Goal: Information Seeking & Learning: Learn about a topic

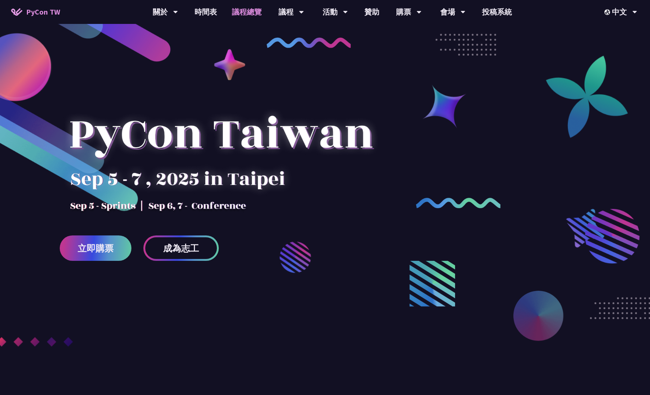
click at [249, 13] on link "議程總覽" at bounding box center [246, 12] width 45 height 24
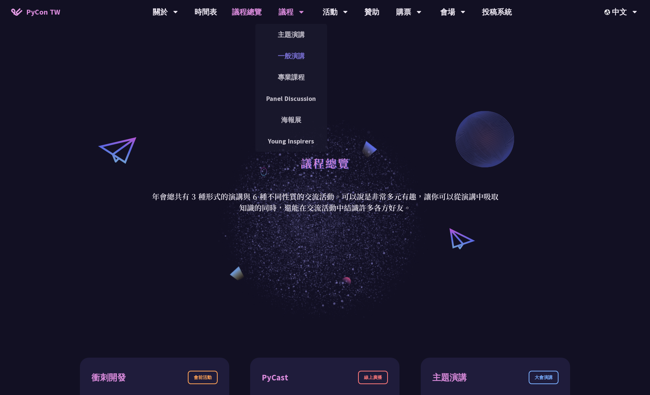
click at [290, 55] on link "一般演講" at bounding box center [291, 56] width 72 height 18
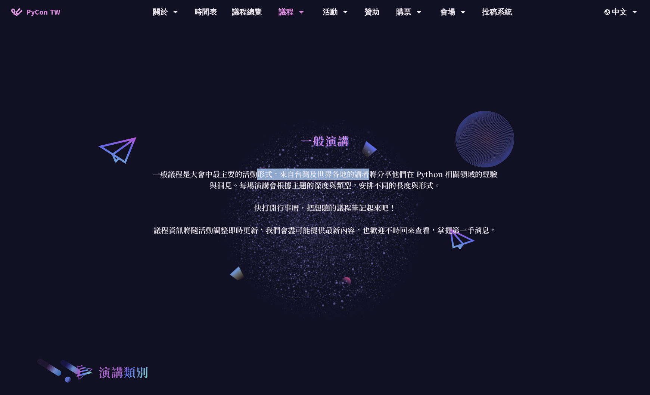
drag, startPoint x: 254, startPoint y: 172, endPoint x: 371, endPoint y: 174, distance: 117.2
click at [371, 174] on p "一般議程是大會中最主要的活動形式，來自台灣及世界各地的講者將分享他們在 Python 相關領域的經驗與洞見。每場演講會根據主題的深度與類型，安排不同的長度與形…" at bounding box center [325, 201] width 347 height 67
click at [408, 174] on p "一般議程是大會中最主要的活動形式，來自台灣及世界各地的講者將分享他們在 Python 相關領域的經驗與洞見。每場演講會根據主題的深度與類型，安排不同的長度與形…" at bounding box center [325, 201] width 347 height 67
drag, startPoint x: 251, startPoint y: 183, endPoint x: 321, endPoint y: 186, distance: 70.2
click at [321, 186] on p "一般議程是大會中最主要的活動形式，來自台灣及世界各地的講者將分享他們在 Python 相關領域的經驗與洞見。每場演講會根據主題的深度與類型，安排不同的長度與形…" at bounding box center [325, 201] width 347 height 67
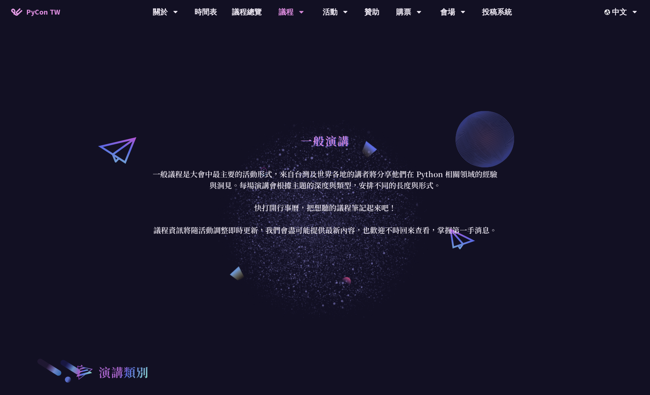
click at [332, 185] on p "一般議程是大會中最主要的活動形式，來自台灣及世界各地的講者將分享他們在 Python 相關領域的經驗與洞見。每場演講會根據主題的深度與類型，安排不同的長度與形…" at bounding box center [325, 201] width 347 height 67
click at [338, 211] on p "一般議程是大會中最主要的活動形式，來自台灣及世界各地的講者將分享他們在 Python 相關領域的經驗與洞見。每場演講會根據主題的深度與類型，安排不同的長度與形…" at bounding box center [325, 201] width 347 height 67
drag, startPoint x: 287, startPoint y: 233, endPoint x: 322, endPoint y: 231, distance: 35.9
click at [314, 231] on p "一般議程是大會中最主要的活動形式，來自台灣及世界各地的講者將分享他們在 Python 相關領域的經驗與洞見。每場演講會根據主題的深度與類型，安排不同的長度與形…" at bounding box center [325, 201] width 347 height 67
click at [343, 231] on p "一般議程是大會中最主要的活動形式，來自台灣及世界各地的講者將分享他們在 Python 相關領域的經驗與洞見。每場演講會根據主題的深度與類型，安排不同的長度與形…" at bounding box center [325, 201] width 347 height 67
